Goal: Information Seeking & Learning: Learn about a topic

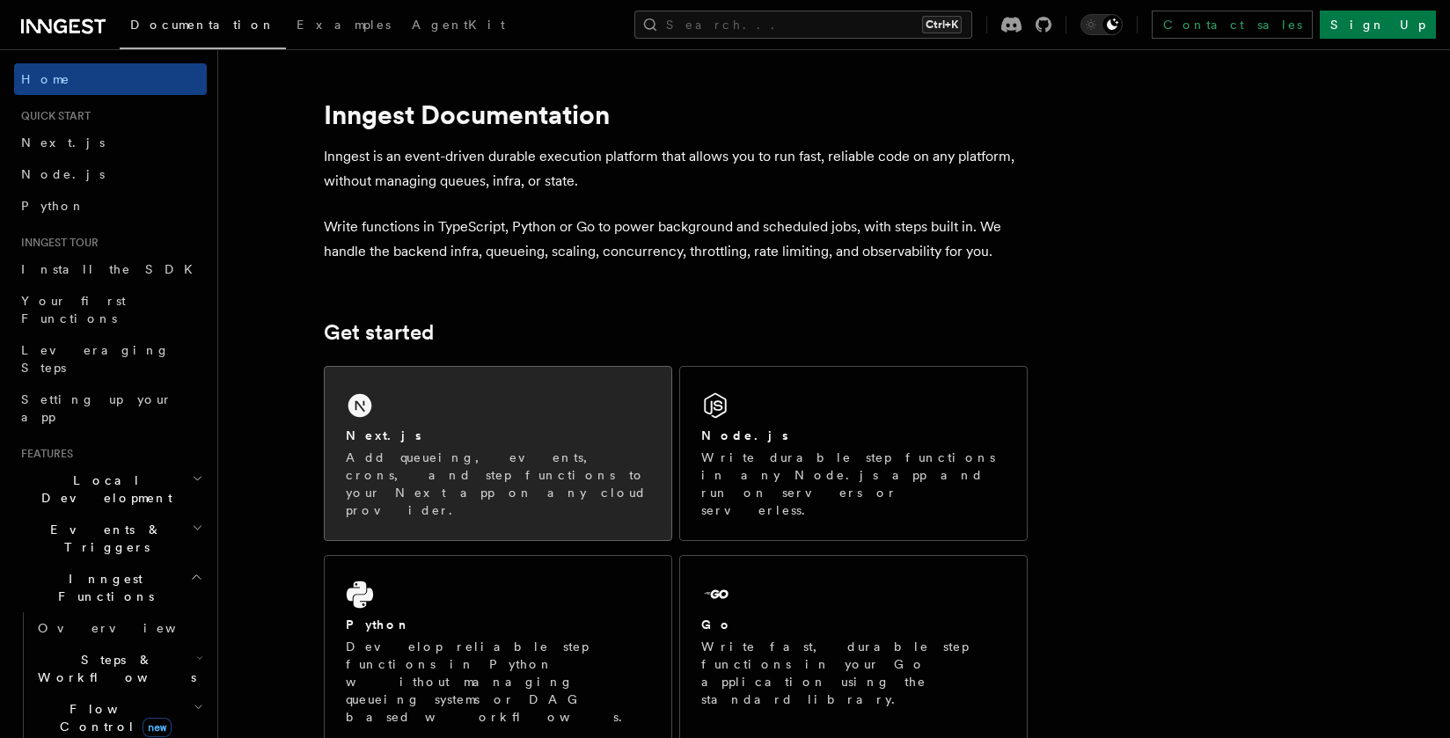
click at [584, 398] on div "Next.js Add queueing, events, crons, and step functions to your Next app on any…" at bounding box center [498, 453] width 347 height 173
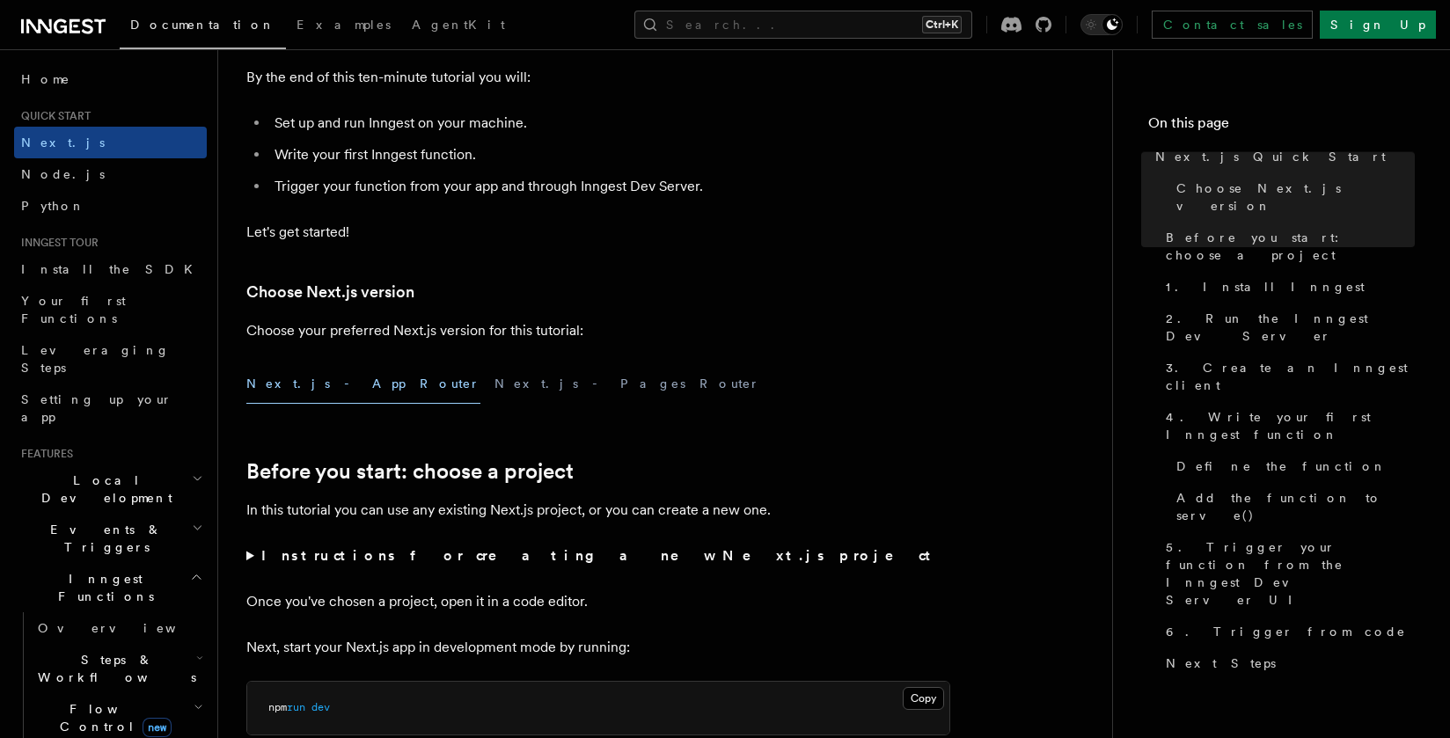
scroll to position [211, 0]
click at [494, 390] on button "Next.js - Pages Router" at bounding box center [627, 386] width 266 height 40
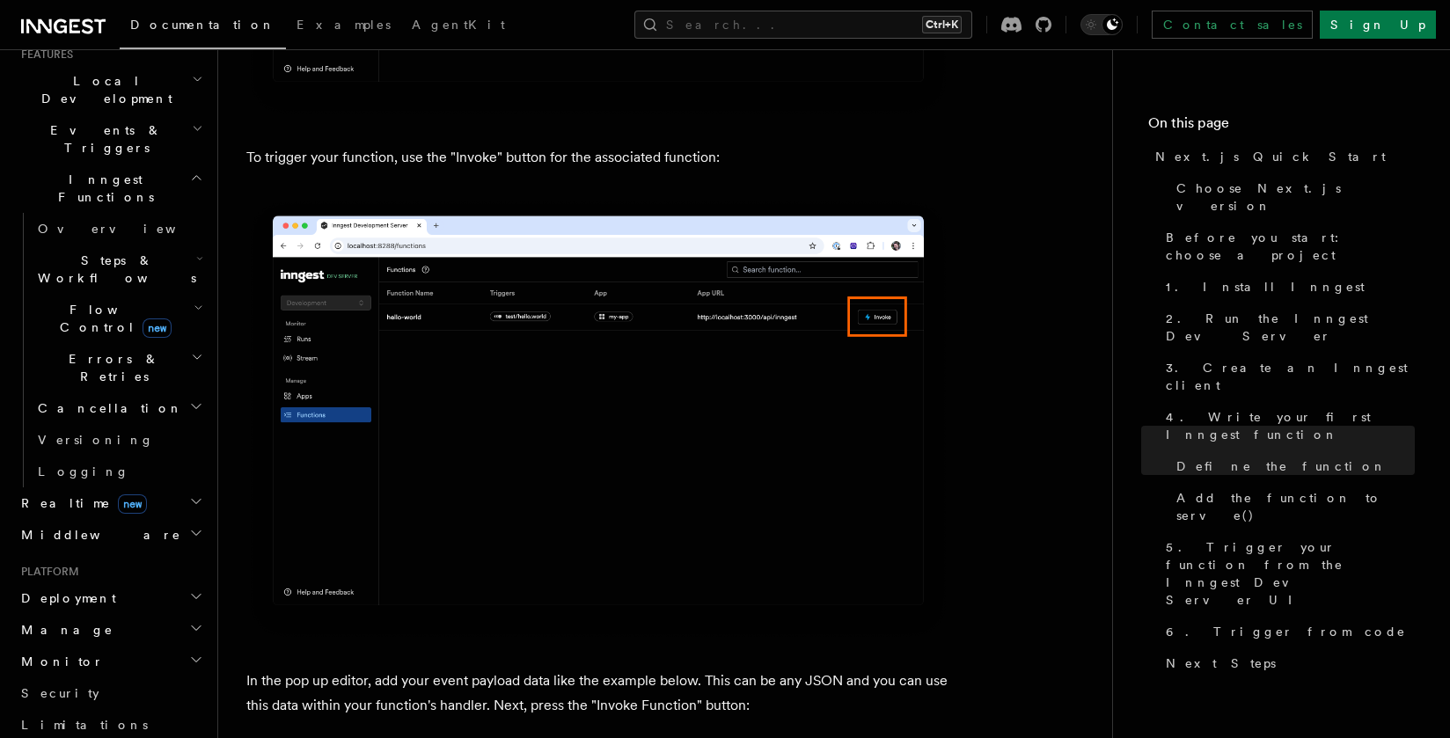
scroll to position [35, 0]
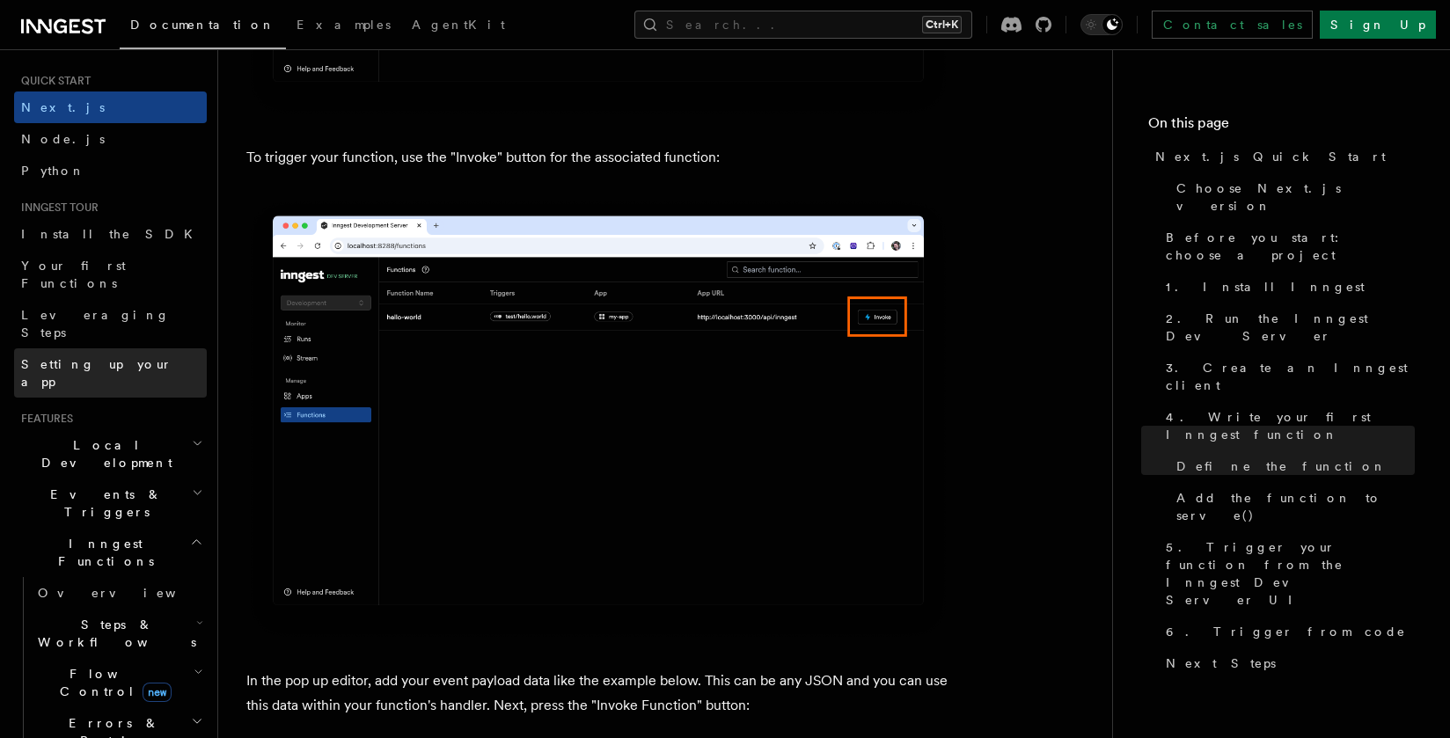
click at [91, 357] on span "Setting up your app" at bounding box center [96, 373] width 151 height 32
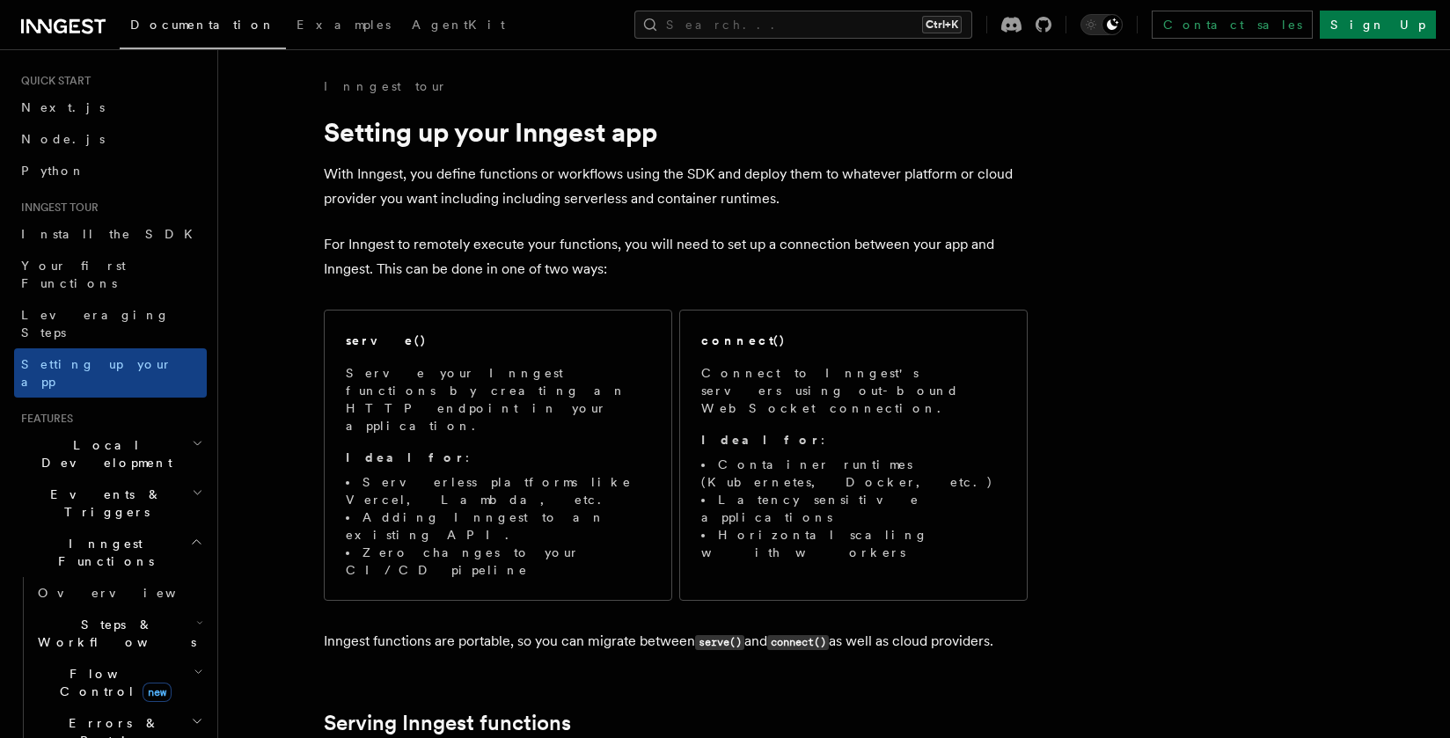
click at [167, 429] on h2 "Local Development" at bounding box center [110, 453] width 193 height 49
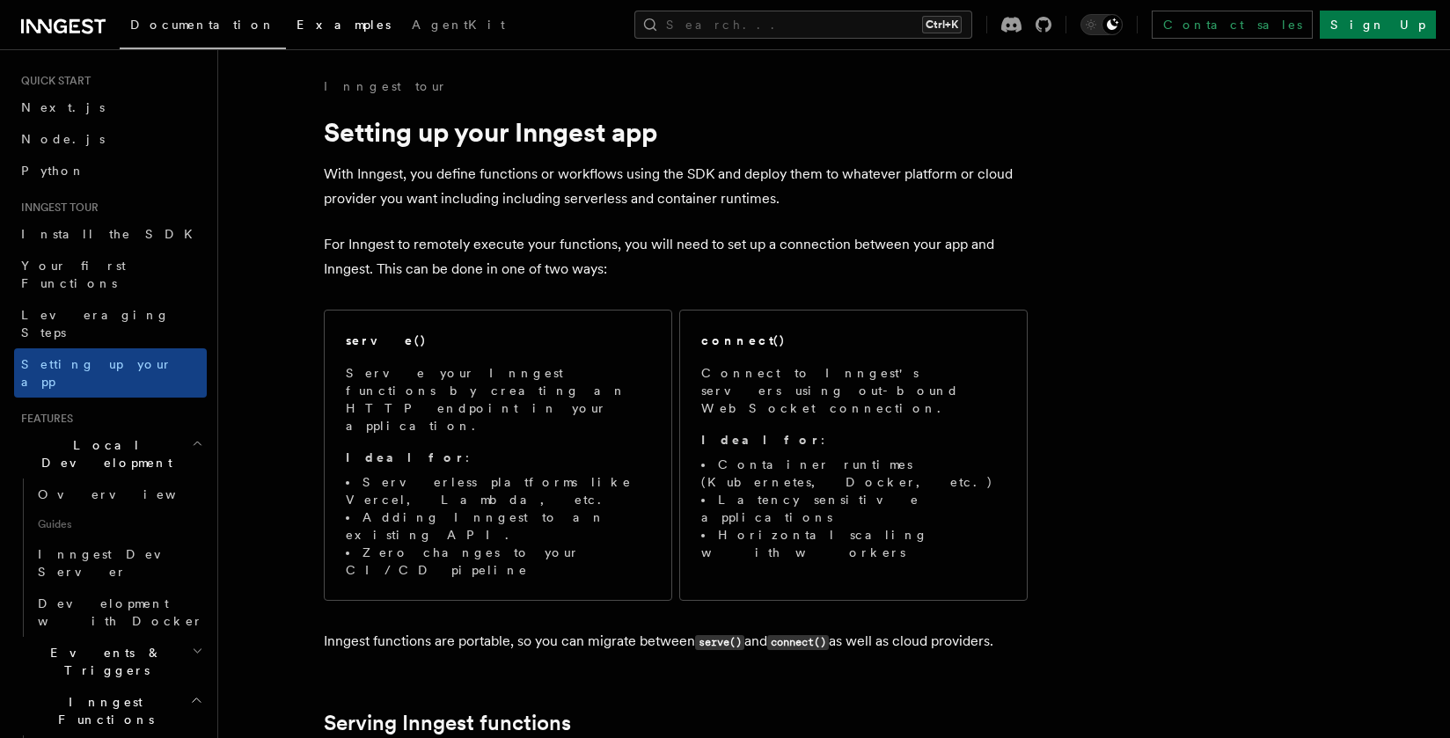
click at [296, 31] on span "Examples" at bounding box center [343, 25] width 94 height 14
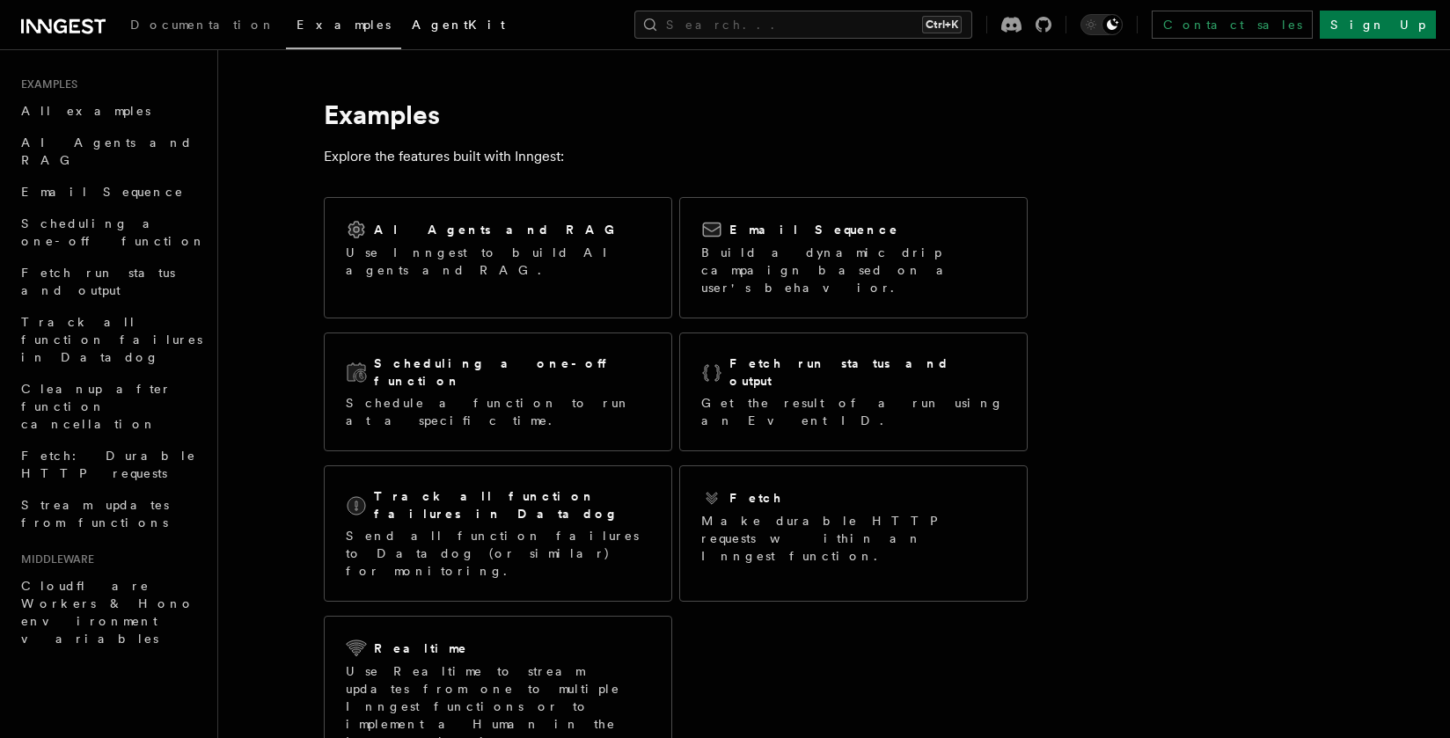
click at [412, 31] on span "AgentKit" at bounding box center [458, 25] width 93 height 14
